Goal: Communication & Community: Answer question/provide support

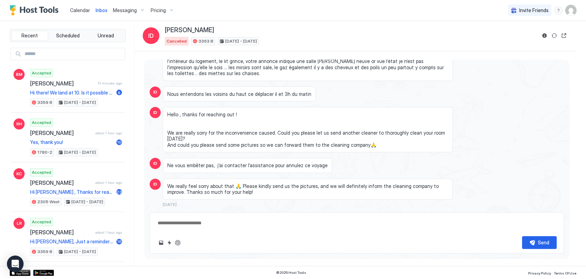
scroll to position [1137, 0]
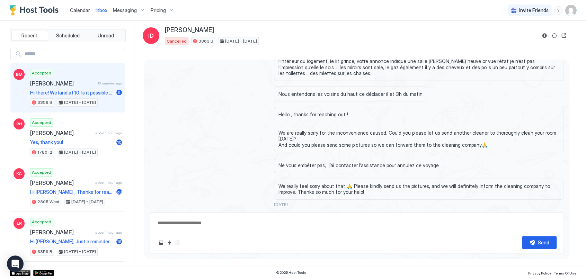
click at [78, 86] on div "Brianna Mckay 10 minutes ago" at bounding box center [76, 83] width 92 height 7
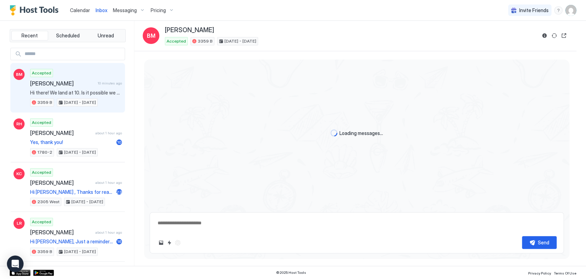
scroll to position [411, 0]
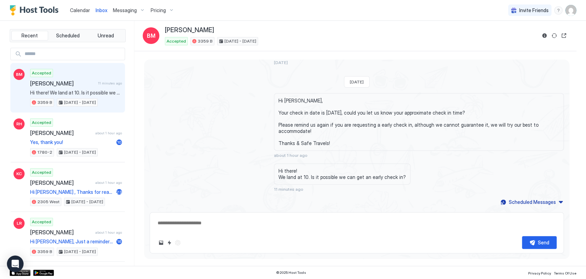
click at [80, 11] on span "Calendar" at bounding box center [80, 10] width 20 height 6
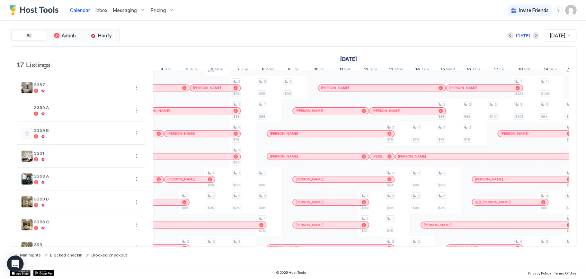
scroll to position [121, 0]
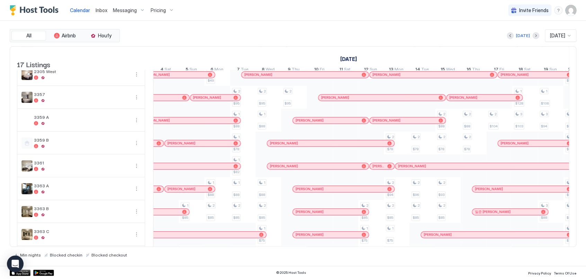
click at [157, 145] on div at bounding box center [159, 143] width 4 height 4
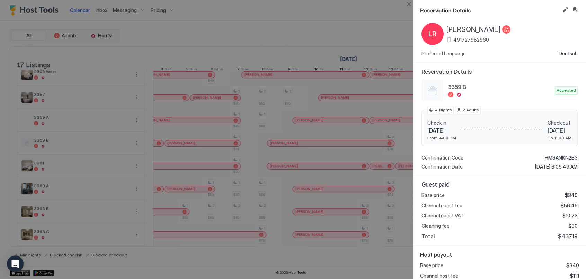
scroll to position [0, 0]
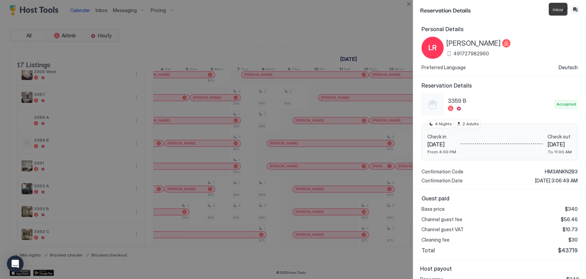
click at [574, 8] on button "Inbox" at bounding box center [575, 10] width 8 height 8
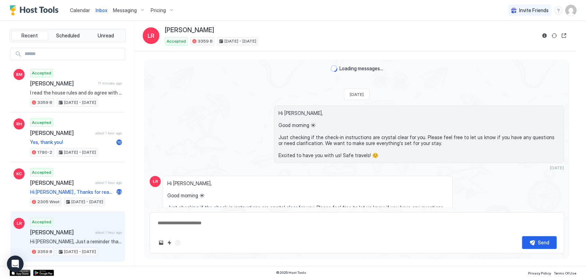
scroll to position [1476, 0]
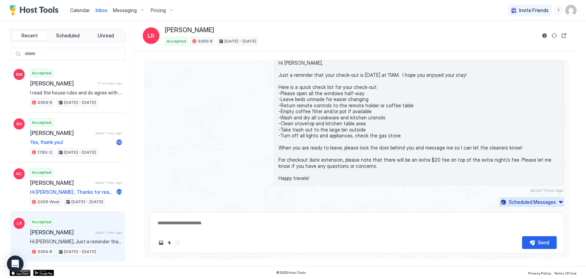
click at [555, 199] on button "Scheduled Messages" at bounding box center [532, 201] width 64 height 9
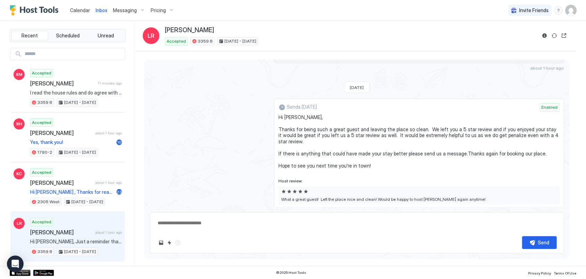
scroll to position [2427, 0]
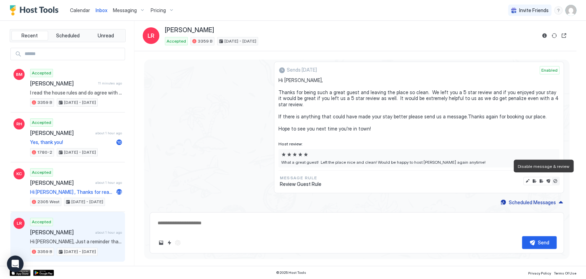
click at [552, 178] on button "Disable message & review" at bounding box center [555, 181] width 7 height 7
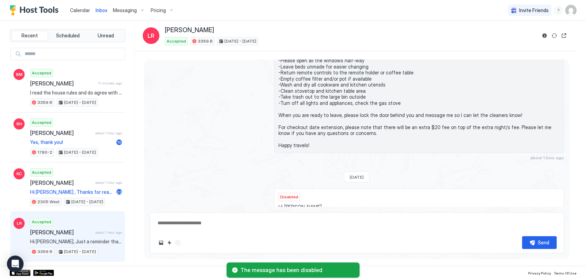
scroll to position [2221, 0]
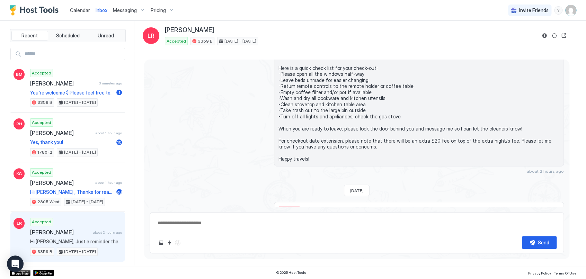
type textarea "*"
